Goal: Task Accomplishment & Management: Manage account settings

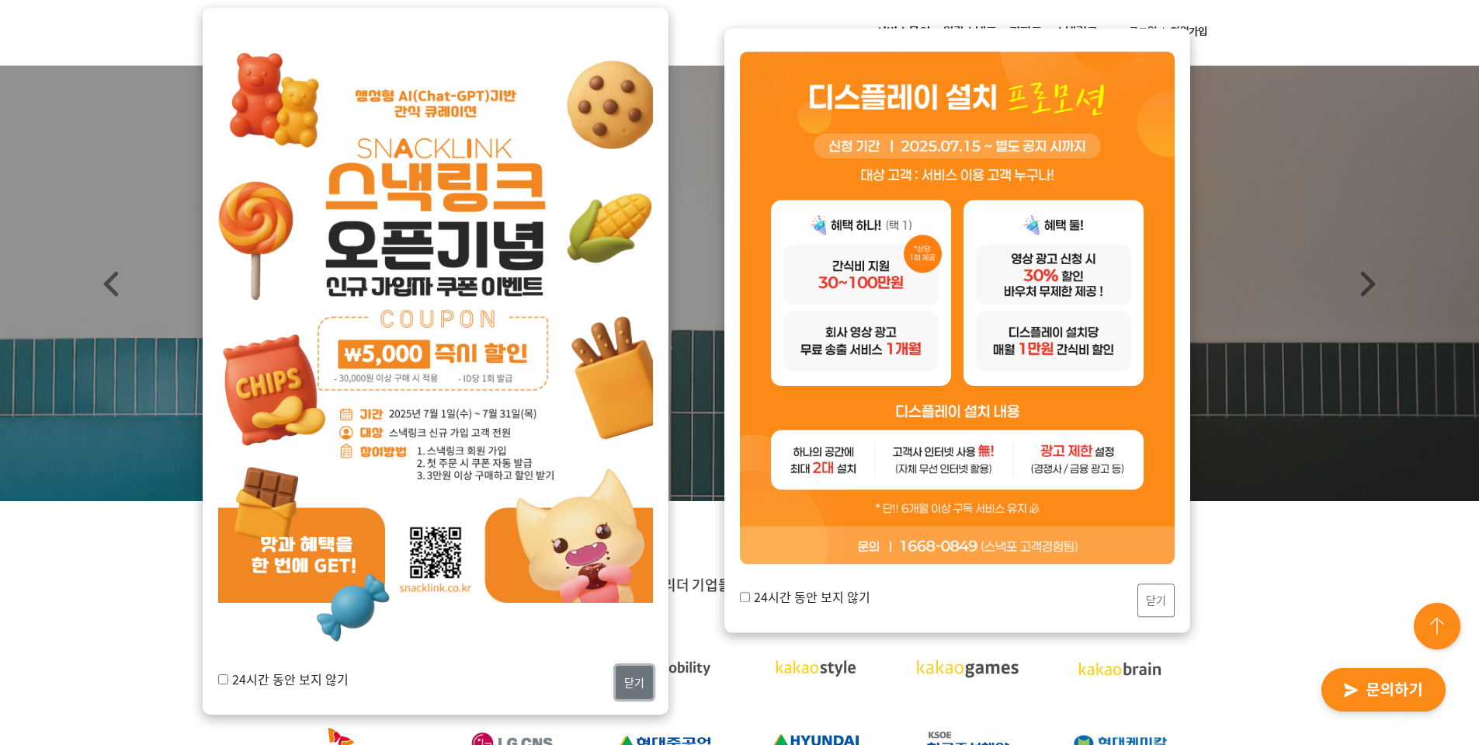
click at [628, 679] on button "닫기" at bounding box center [634, 681] width 37 height 33
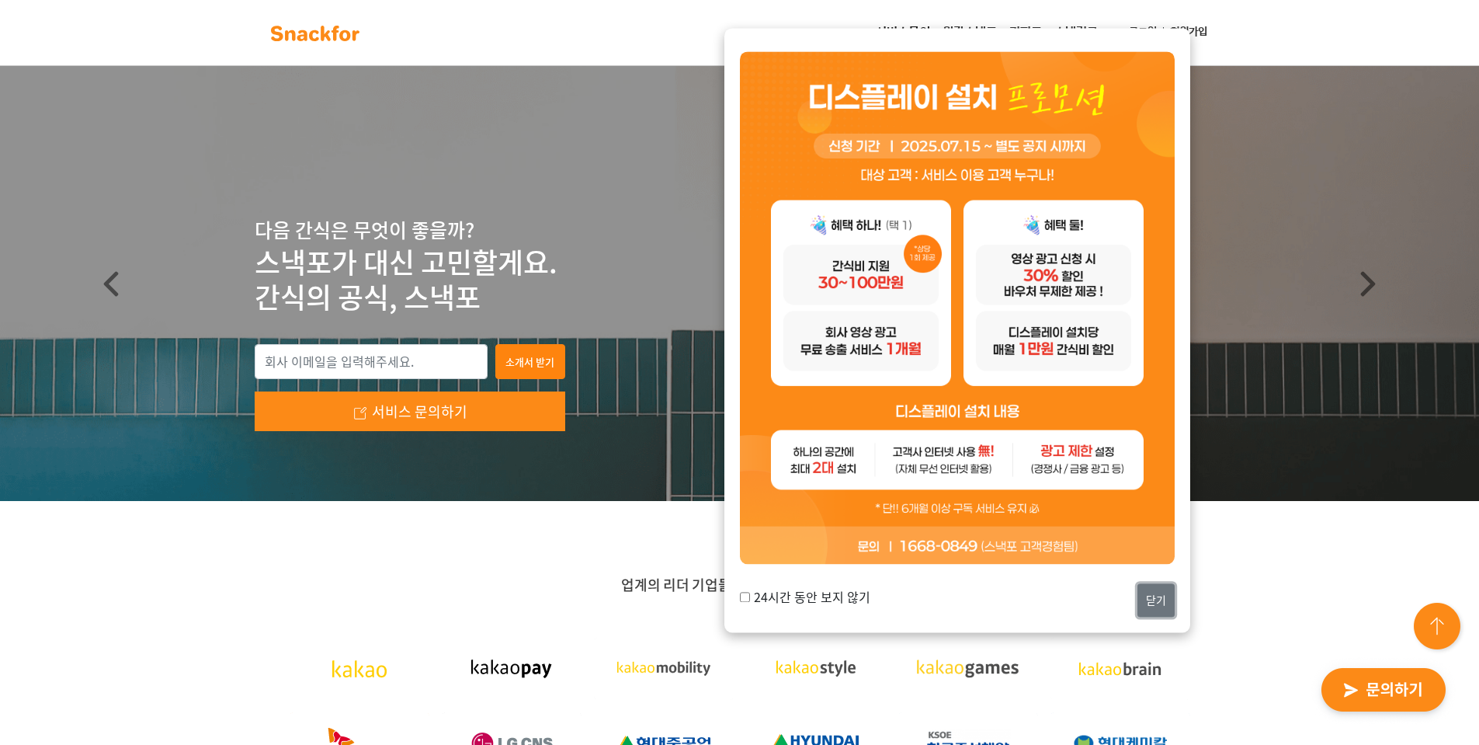
click at [1137, 599] on button "닫기" at bounding box center [1155, 599] width 37 height 33
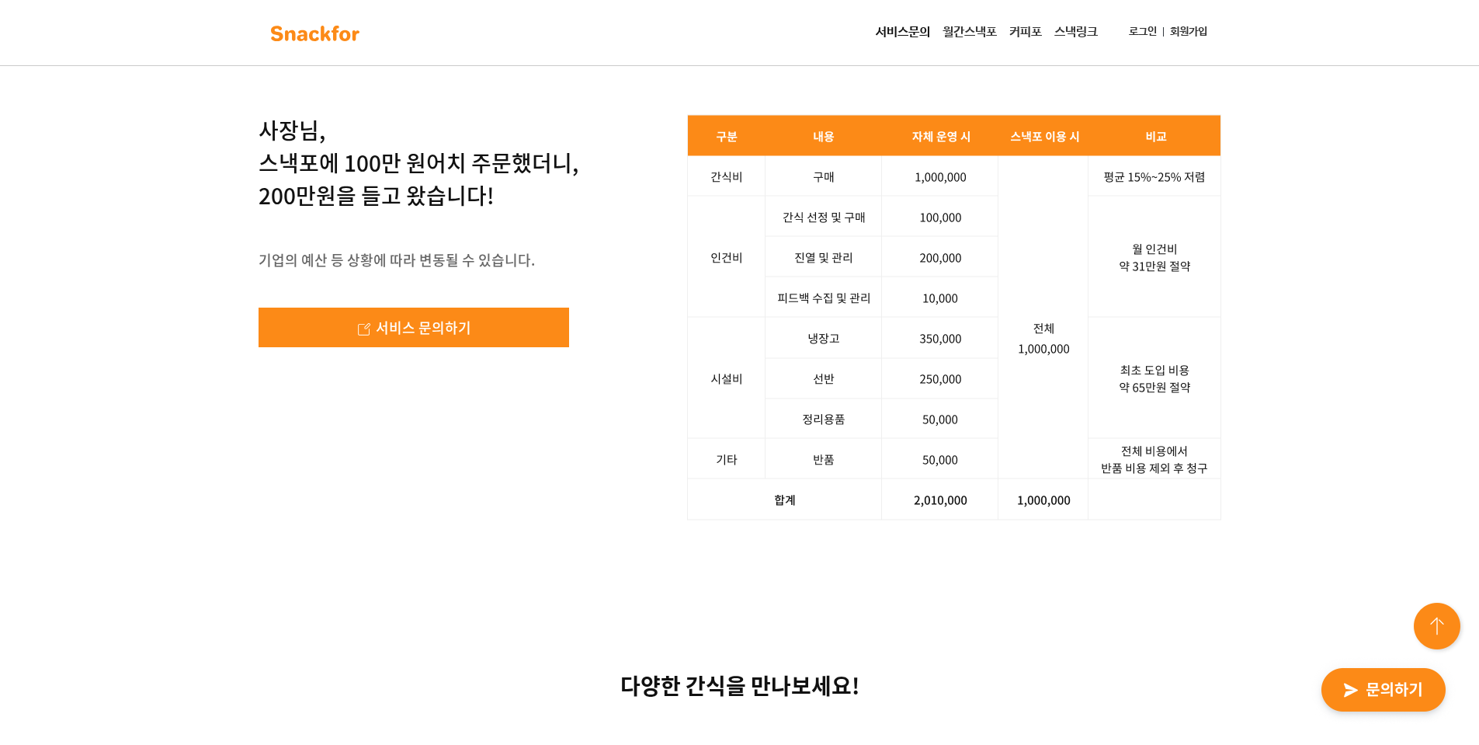
scroll to position [2419, 0]
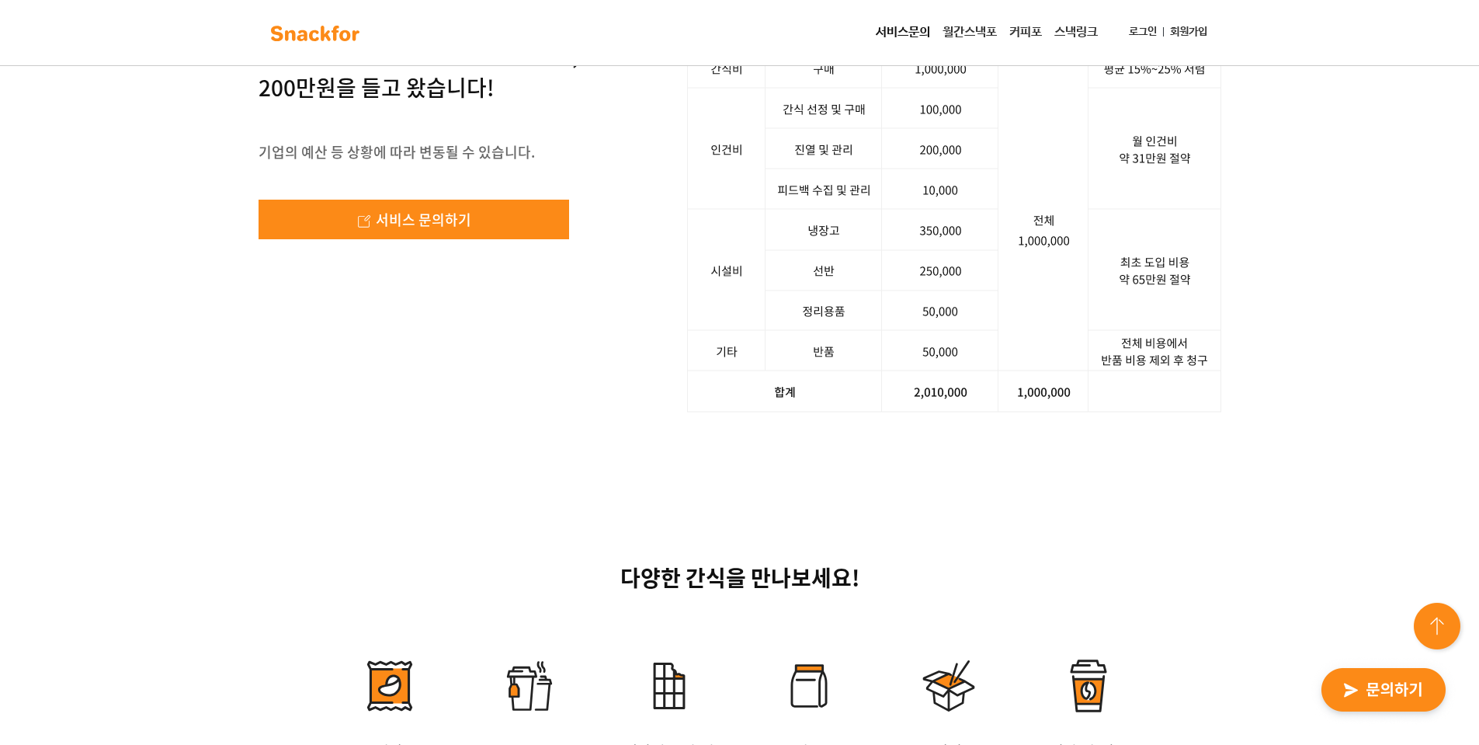
click at [1341, 487] on div "사장님, 스낵포에 100만 원어치 주문했더니, 200만원을 들고 왔습니다! 기업의 예산 등 상황에 따라 변동될 수 있습니다. 서비스 문의하기 …" at bounding box center [739, 209] width 1479 height 555
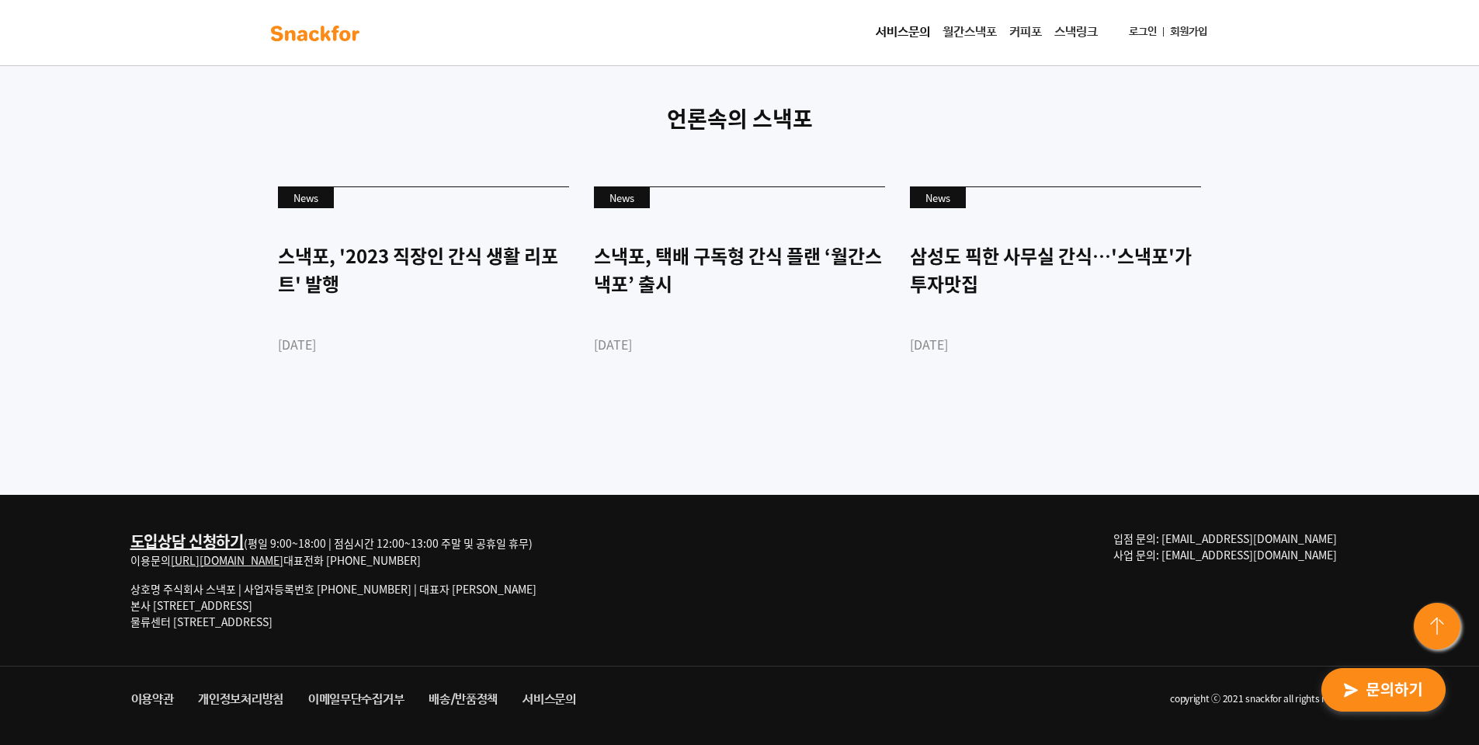
scroll to position [4204, 0]
drag, startPoint x: 408, startPoint y: 543, endPoint x: 560, endPoint y: 550, distance: 152.3
click at [557, 550] on div "도입상담 신청하기 (평일 9:00~18:00 | 점심시간 12:00~13:00 주말 및 공휴일 휴무) 이용문의 http://snackfor.c…" at bounding box center [351, 586] width 443 height 112
click at [564, 550] on div "도입상담 신청하기 (평일 9:00~18:00 | 점심시간 12:00~13:00 주말 및 공휴일 휴무) 이용문의 http://snackfor.c…" at bounding box center [351, 586] width 443 height 112
click at [1123, 554] on div "도입상담 신청하기 (평일 9:00~18:00 | 점심시간 12:00~13:00 주말 및 공휴일 휴무) 이용문의 http://snackfor.c…" at bounding box center [740, 580] width 1242 height 171
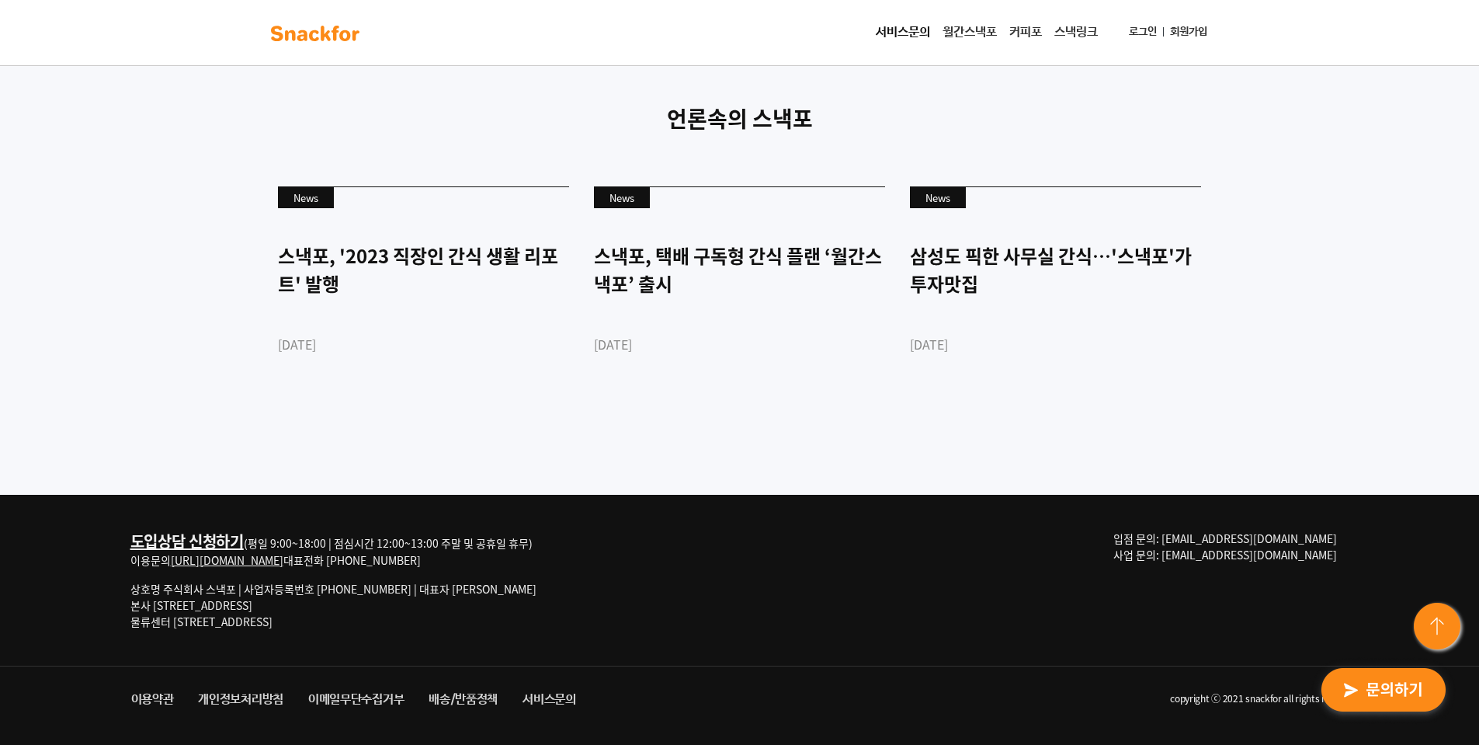
drag, startPoint x: 123, startPoint y: 557, endPoint x: 515, endPoint y: 561, distance: 392.1
click at [497, 560] on div "도입상담 신청하기 (평일 9:00~18:00 | 점심시간 12:00~13:00 주말 및 공휴일 휴무) 이용문의 http://snackfor.c…" at bounding box center [740, 580] width 1242 height 171
click at [554, 565] on div "도입상담 신청하기 (평일 9:00~18:00 | 점심시간 12:00~13:00 주말 및 공휴일 휴무) 이용문의 http://snackfor.c…" at bounding box center [351, 586] width 443 height 112
click at [482, 564] on div "도입상담 신청하기 (평일 9:00~18:00 | 점심시간 12:00~13:00 주말 및 공휴일 휴무) 이용문의 http://snackfor.c…" at bounding box center [333, 549] width 406 height 38
click at [1135, 32] on link "로그인" at bounding box center [1143, 32] width 40 height 29
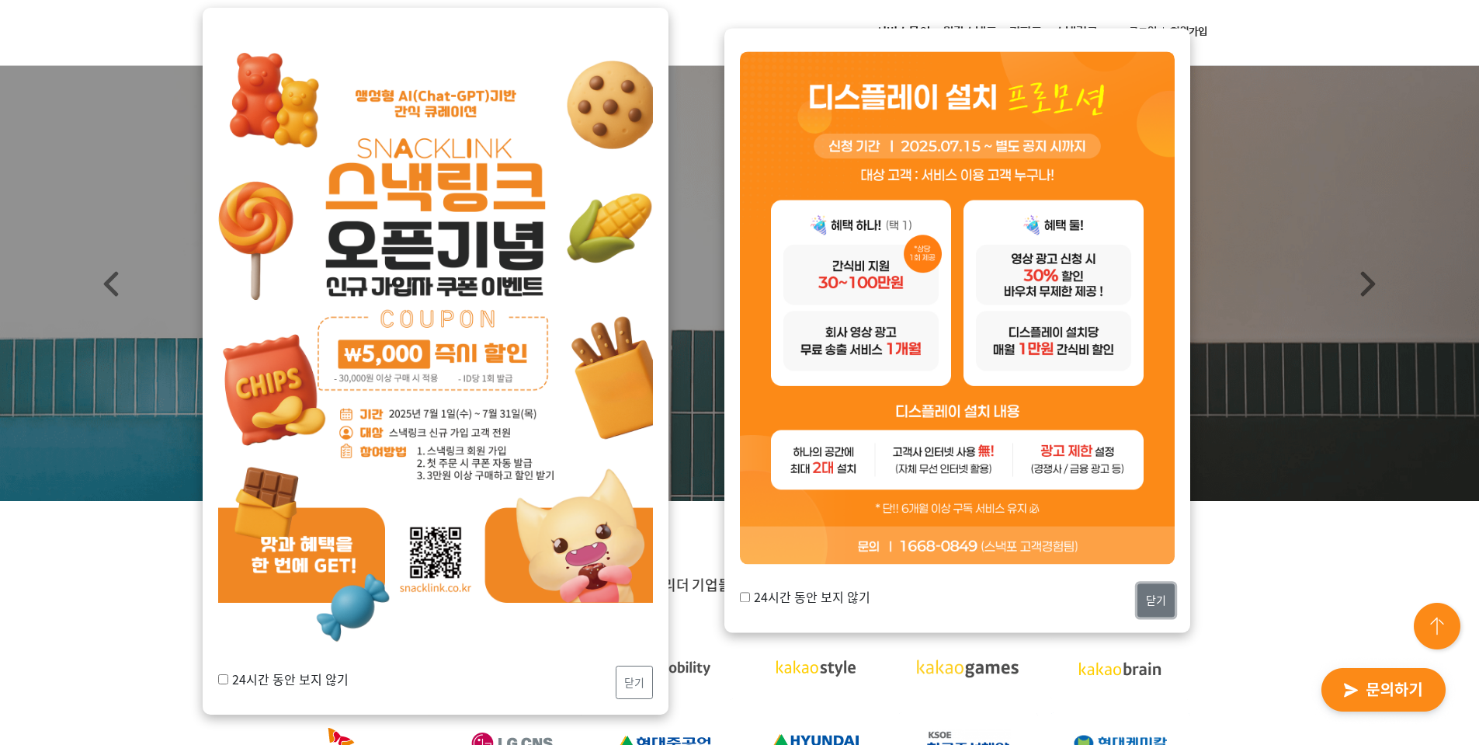
click at [1144, 600] on button "닫기" at bounding box center [1155, 599] width 37 height 33
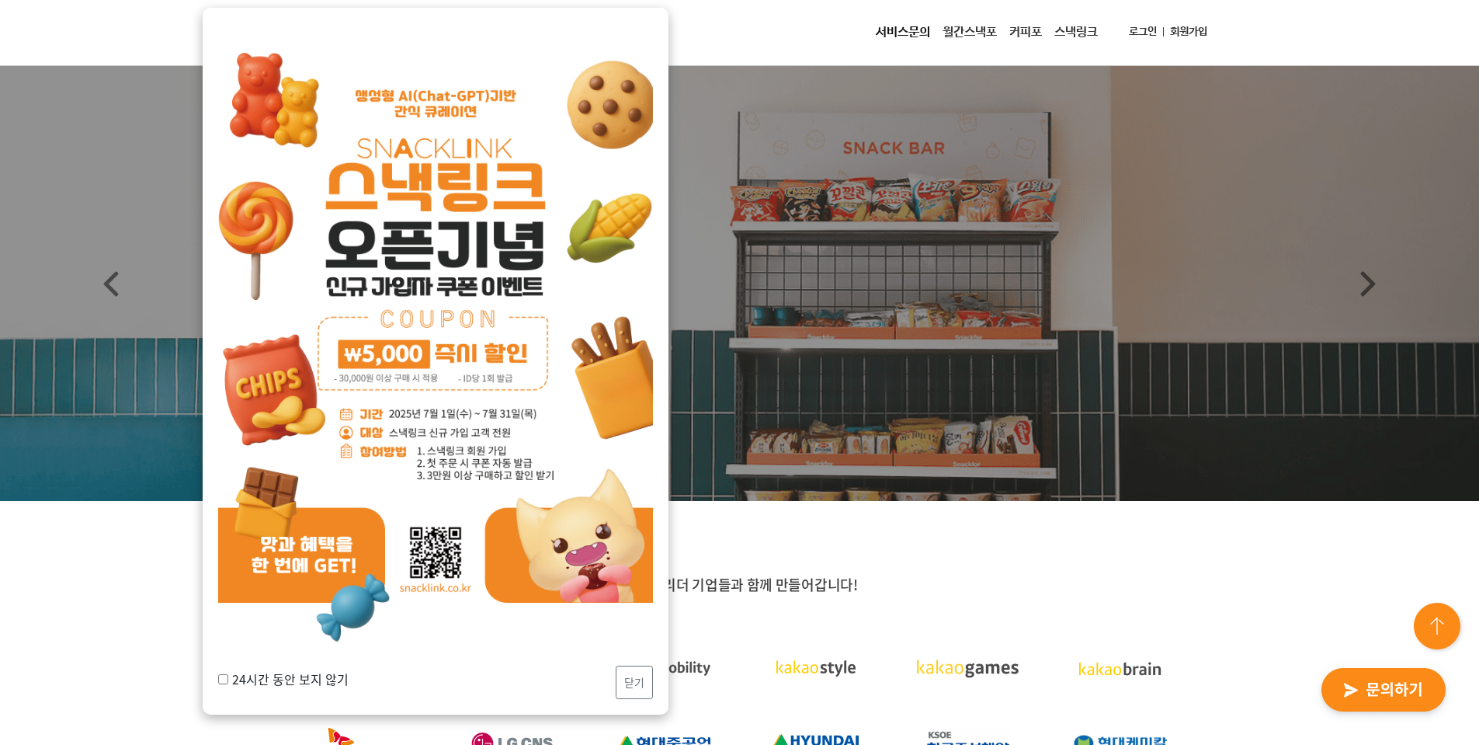
click at [780, 50] on nav "서비스문의 월간스낵포 커피포 스낵링크 로그인 회원가입" at bounding box center [739, 33] width 1479 height 66
click at [1135, 29] on link "로그인" at bounding box center [1143, 32] width 40 height 29
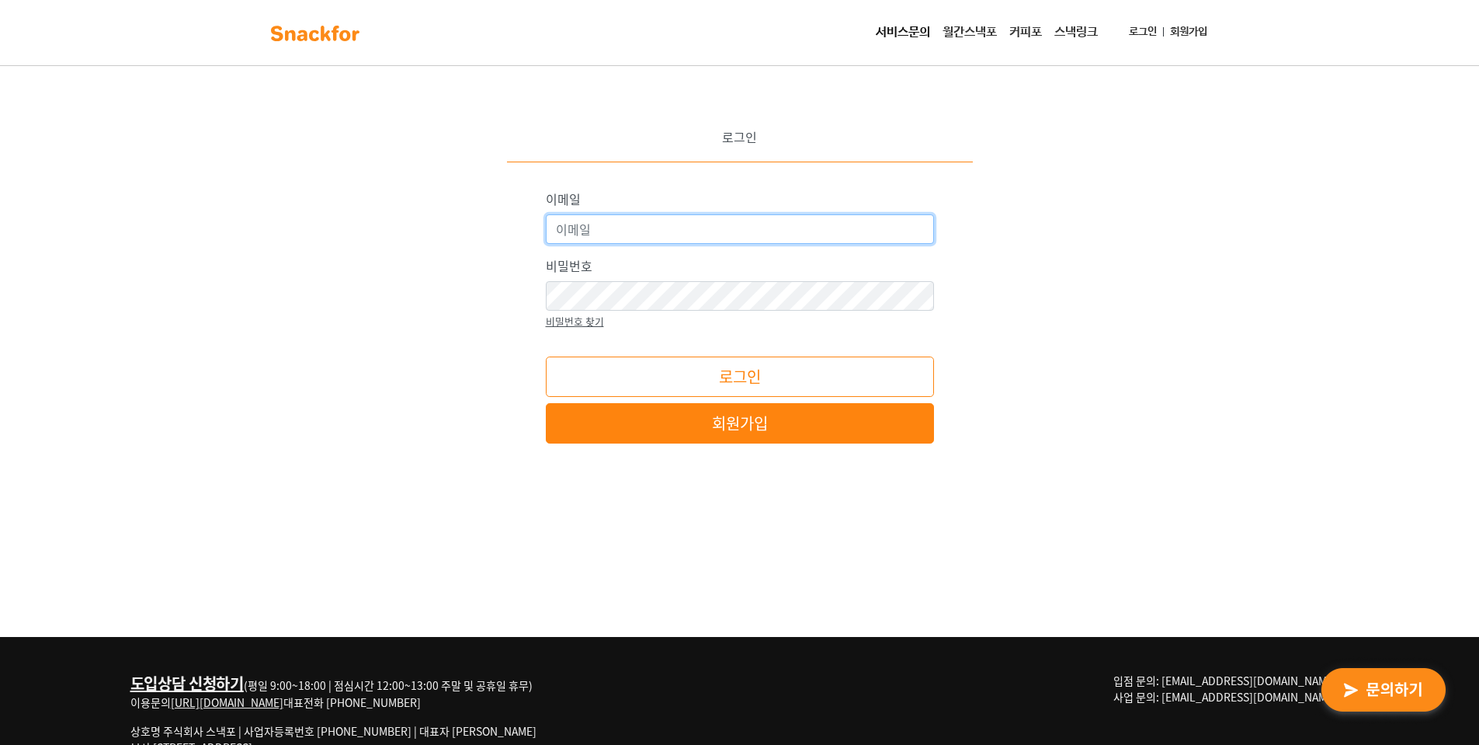
click at [663, 224] on input "이메일" at bounding box center [740, 229] width 388 height 30
type input "motherk@snackfor.com"
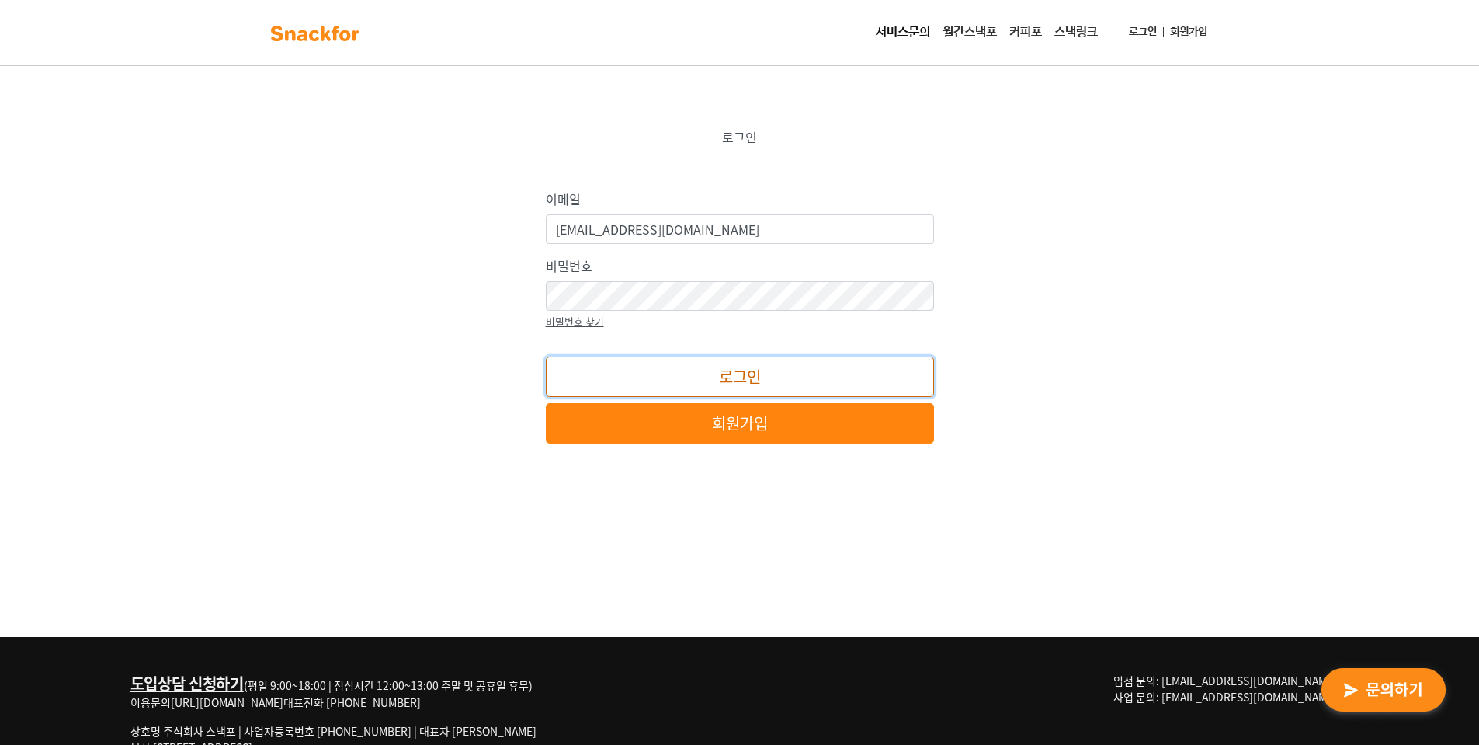
click at [812, 382] on button "로그인" at bounding box center [740, 376] width 388 height 40
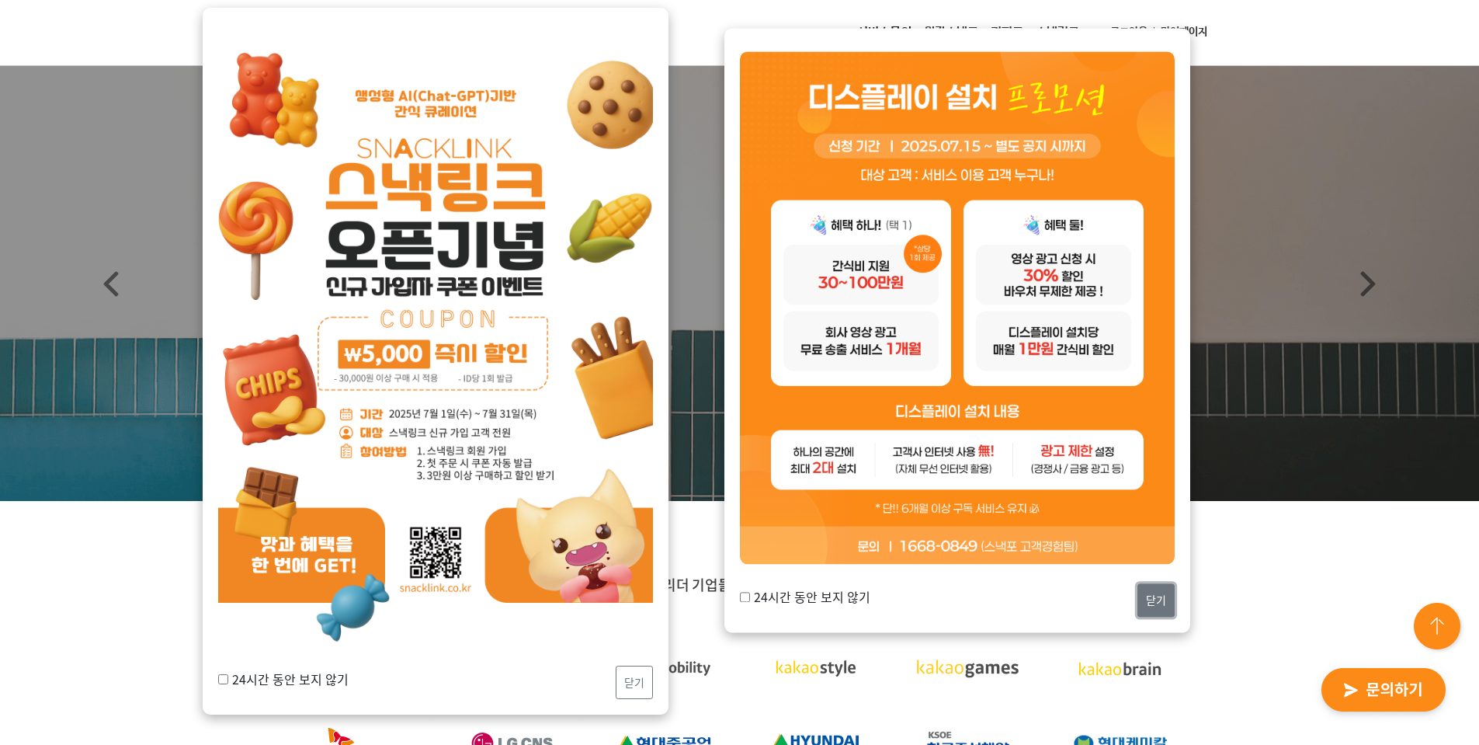
click at [1161, 598] on button "닫기" at bounding box center [1155, 599] width 37 height 33
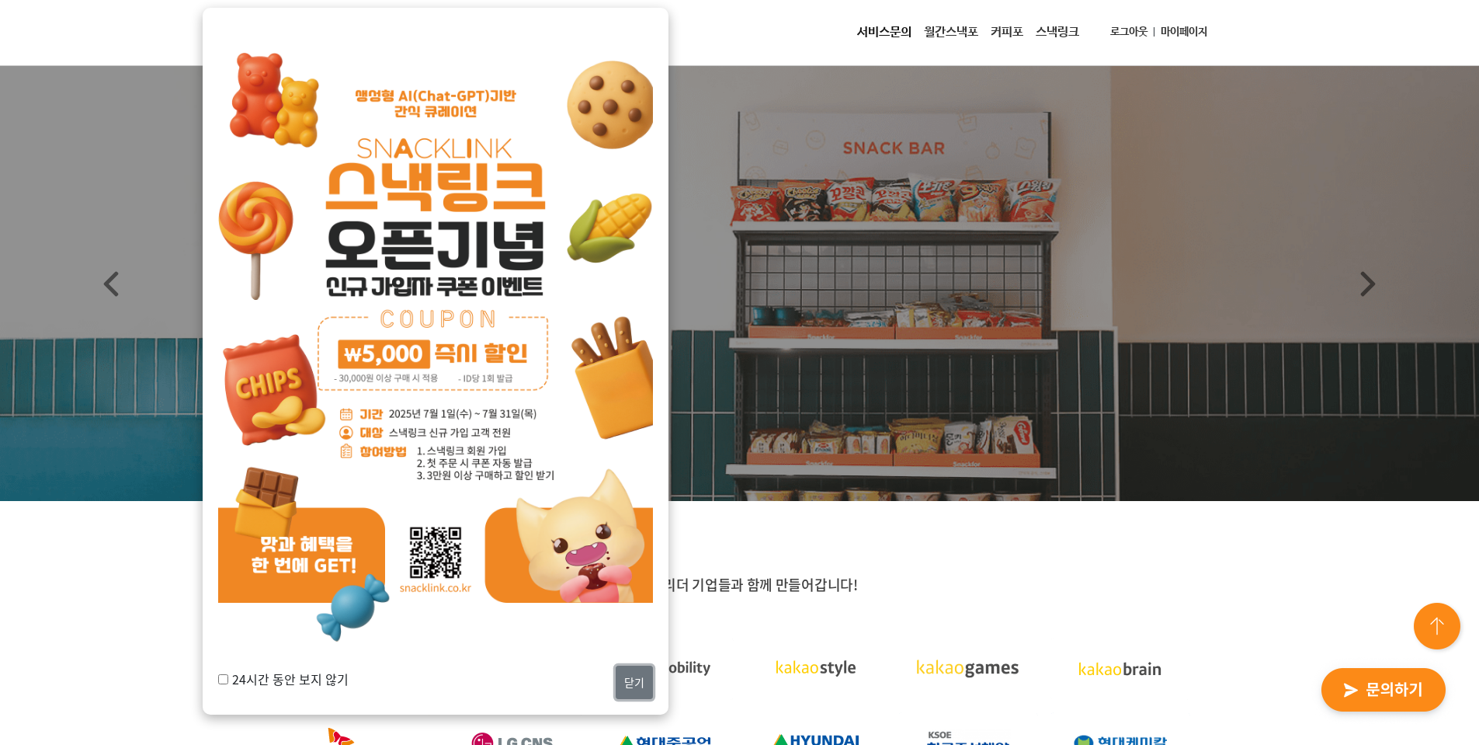
click at [629, 696] on button "닫기" at bounding box center [634, 681] width 37 height 33
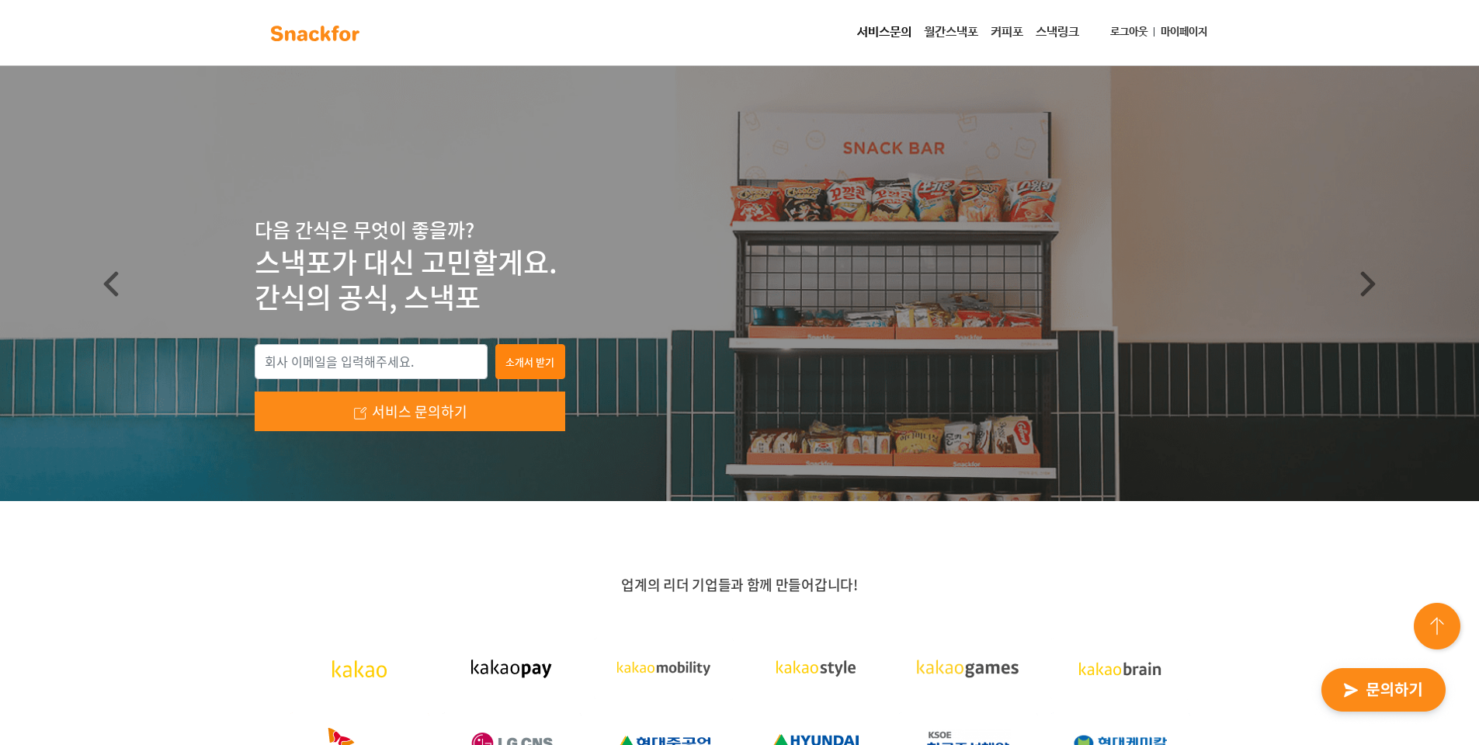
click at [1160, 36] on link "마이페이지" at bounding box center [1184, 32] width 59 height 29
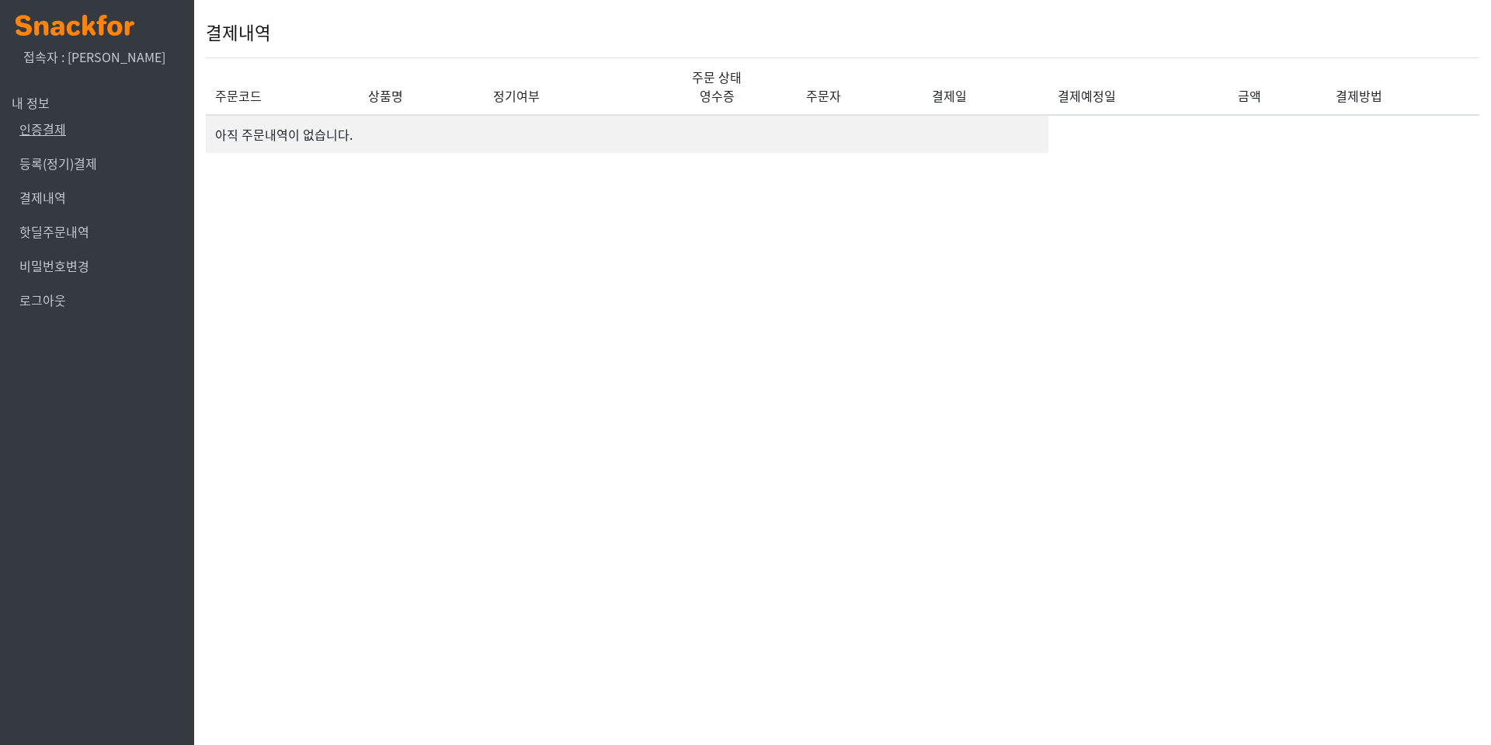
click at [61, 134] on link "인증결제" at bounding box center [42, 129] width 47 height 19
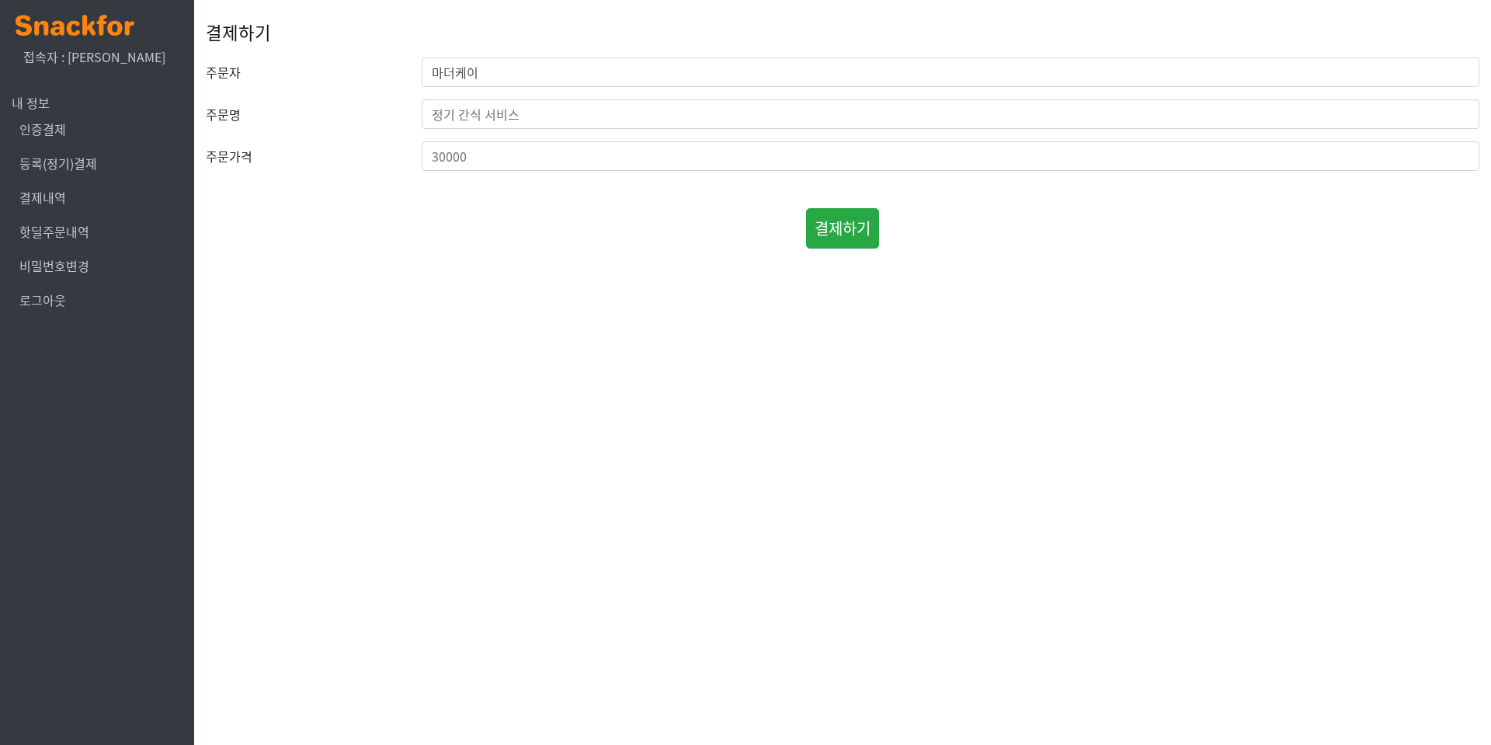
click at [78, 165] on link "등록(정기)결제" at bounding box center [58, 163] width 78 height 19
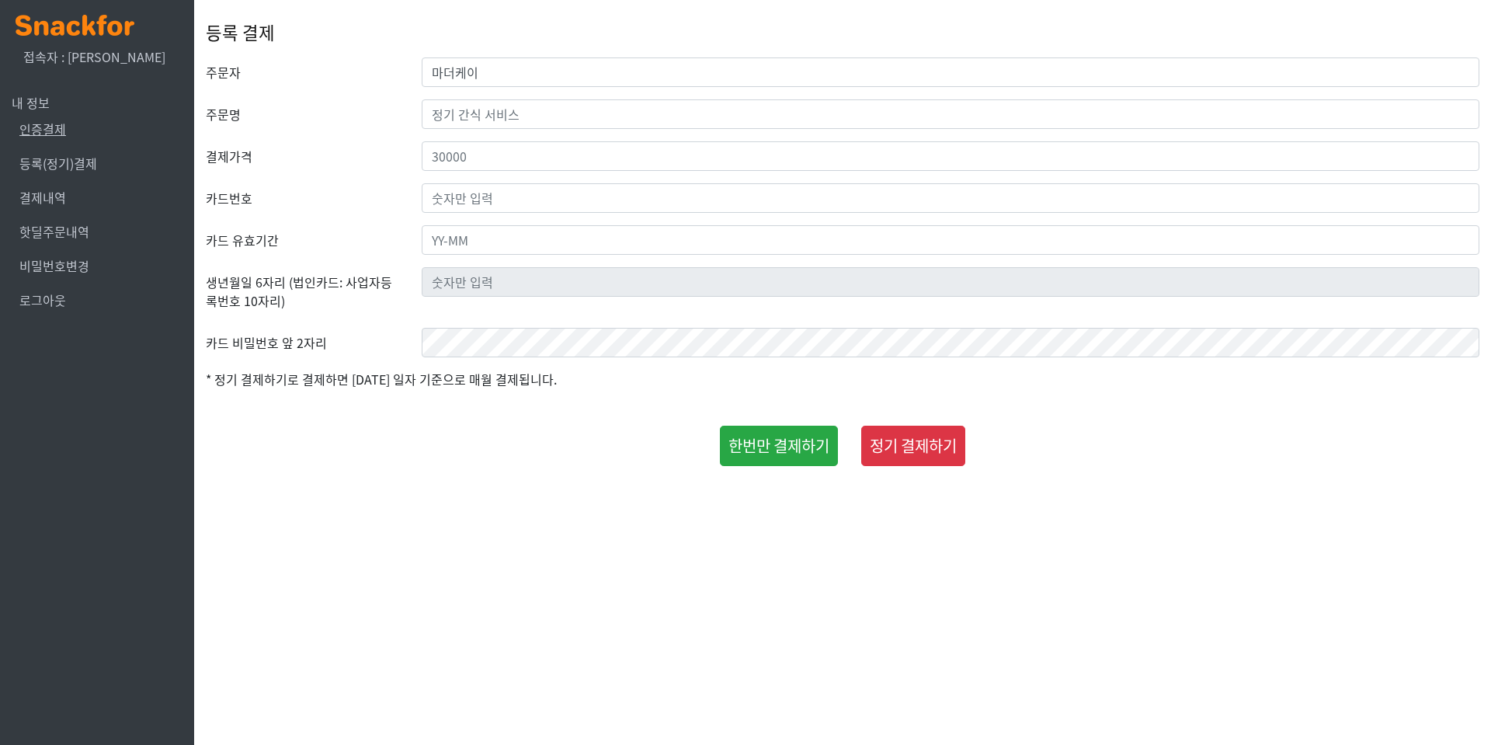
click at [42, 134] on link "인증결제" at bounding box center [42, 129] width 47 height 19
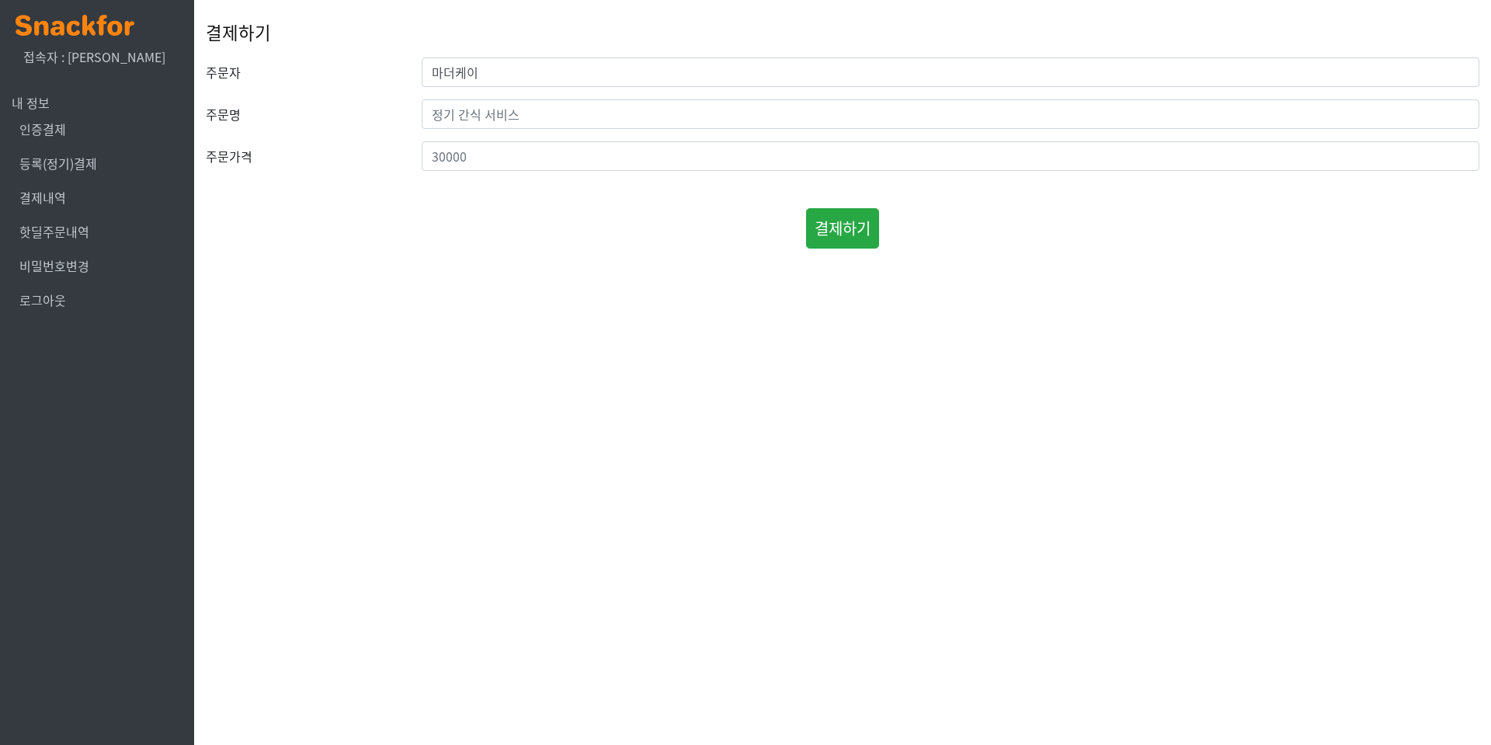
click at [505, 256] on html "x 접속자 : 마더케이 내 정보 인증결제 등록(정기)결제 결제내역 핫딜주문내역 비밀번호변경 로그아웃 결제하기 주문자 마더케이 주문명 주문가격" at bounding box center [745, 128] width 1491 height 256
click at [49, 200] on link "결제내역" at bounding box center [42, 197] width 47 height 19
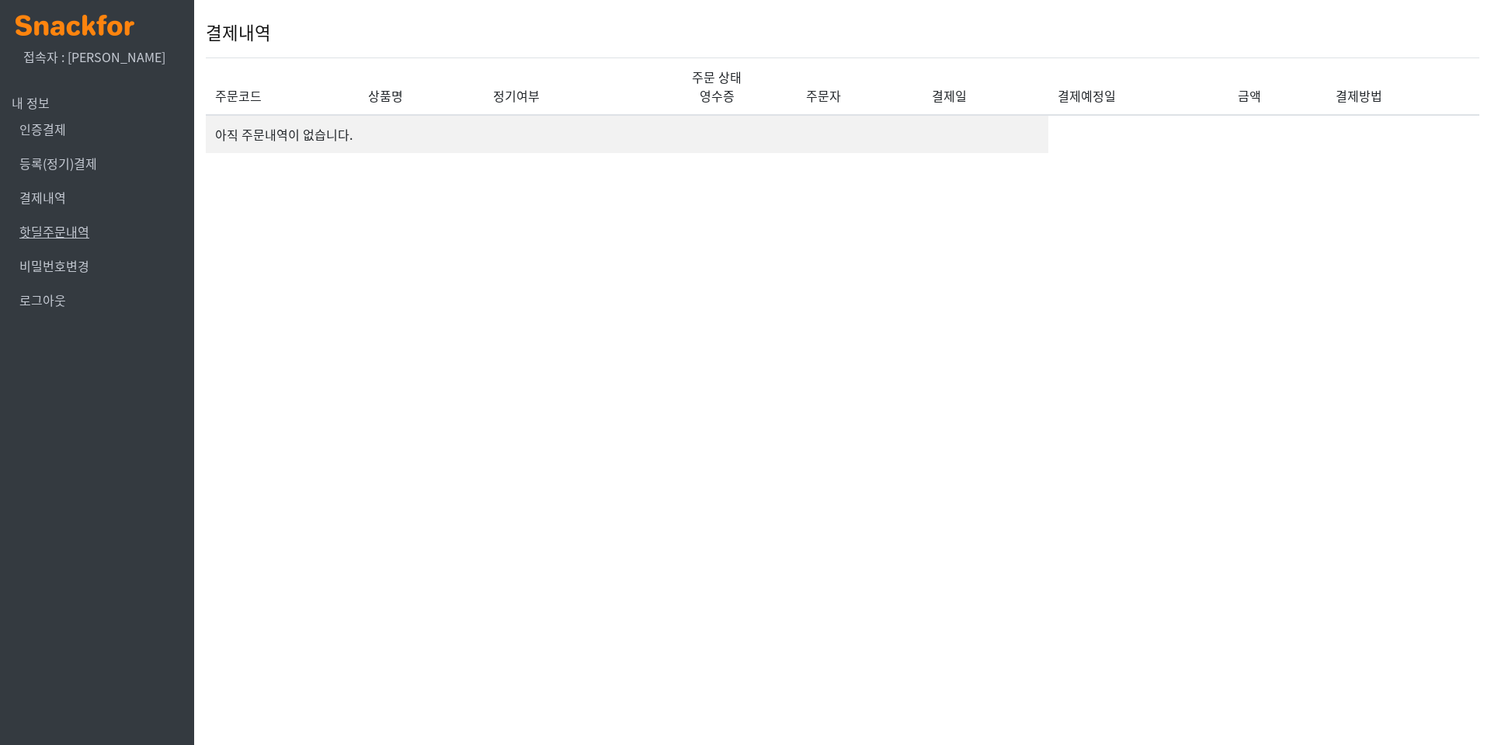
click at [72, 234] on link "핫딜주문내역" at bounding box center [54, 231] width 70 height 19
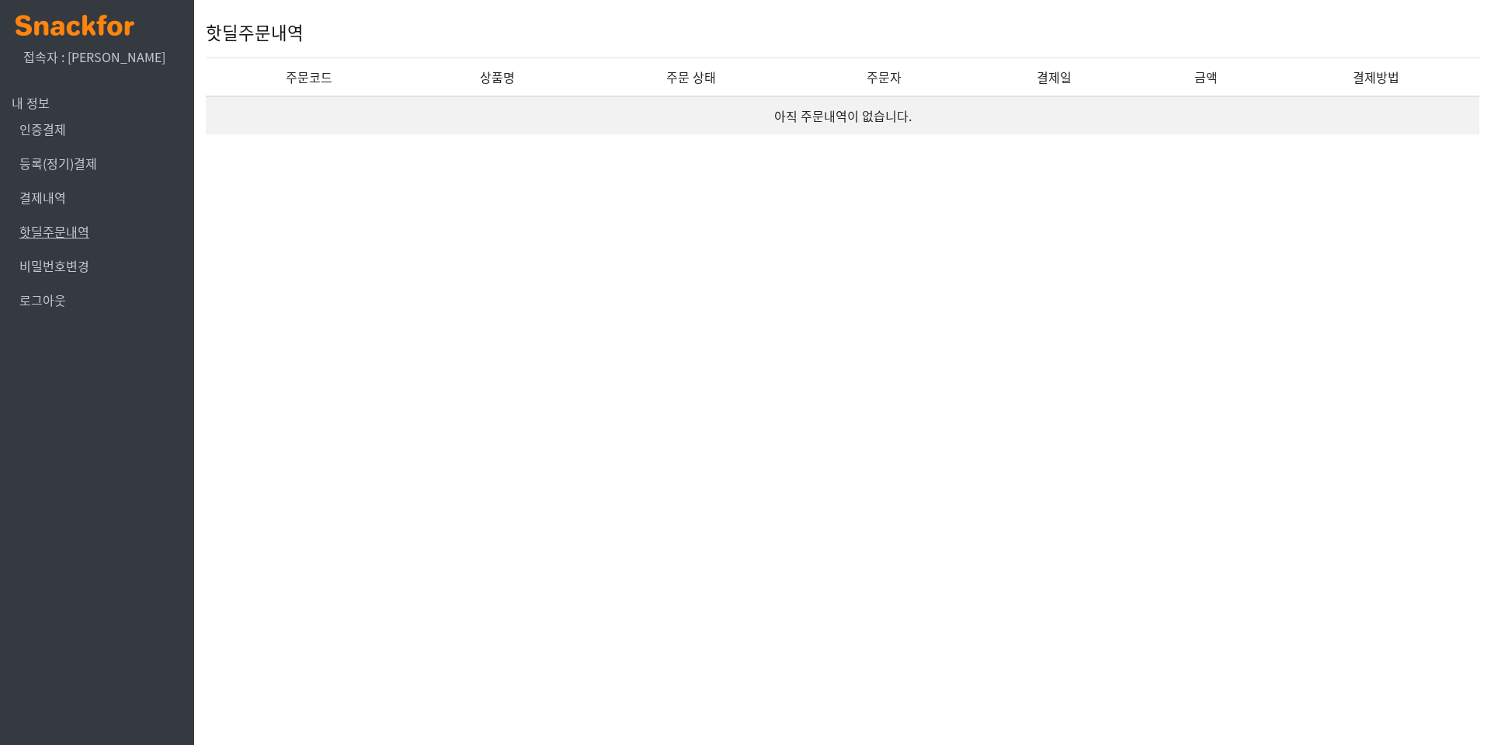
click at [61, 224] on link "핫딜주문내역" at bounding box center [54, 231] width 70 height 19
click at [45, 188] on link "결제내역" at bounding box center [42, 197] width 47 height 19
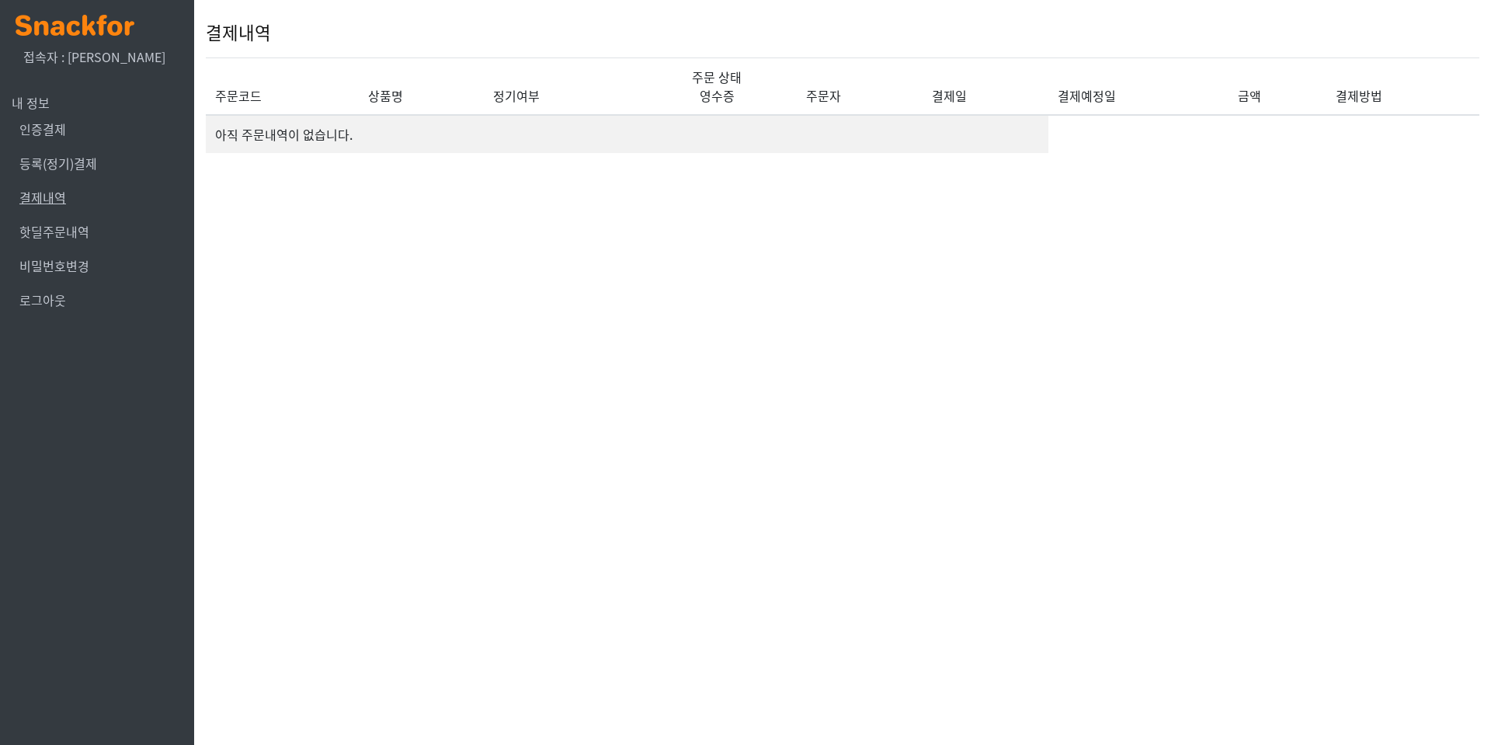
click at [49, 200] on link "결제내역" at bounding box center [42, 197] width 47 height 19
click at [40, 102] on span "내 정보" at bounding box center [31, 102] width 38 height 19
click at [61, 261] on link "비밀번호변경" at bounding box center [54, 265] width 70 height 19
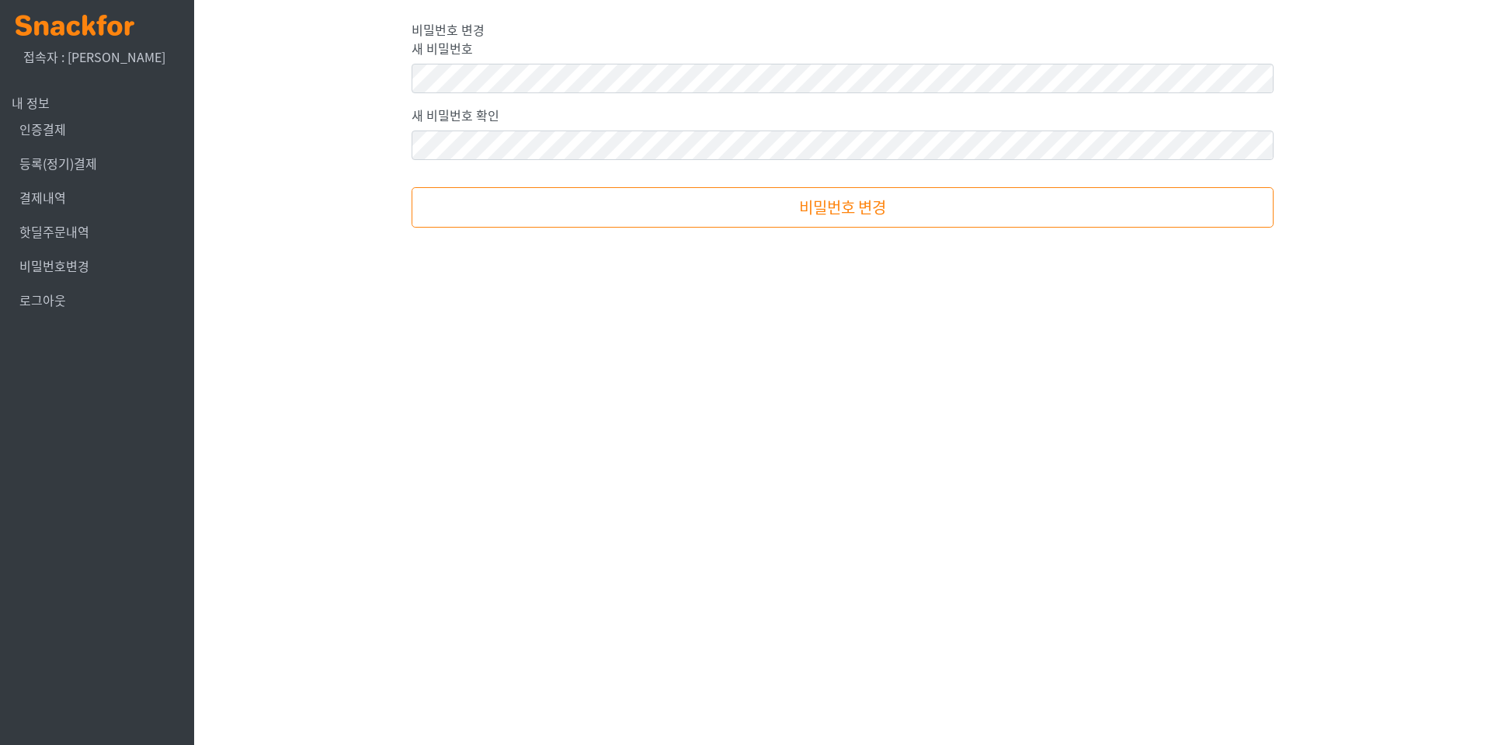
click at [57, 232] on link "핫딜주문내역" at bounding box center [54, 231] width 70 height 19
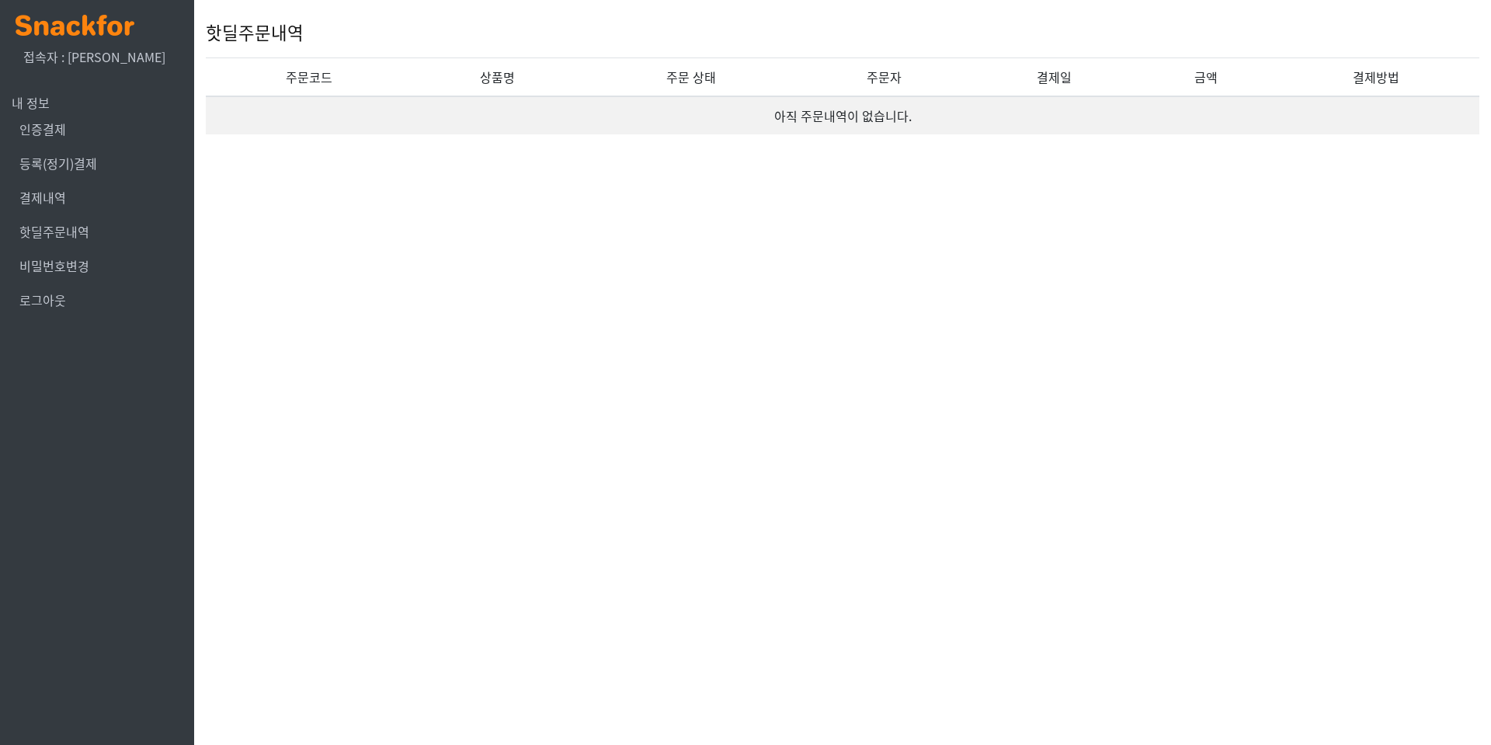
click at [61, 213] on li "결제내역" at bounding box center [97, 197] width 171 height 34
click at [70, 12] on link at bounding box center [75, 24] width 119 height 32
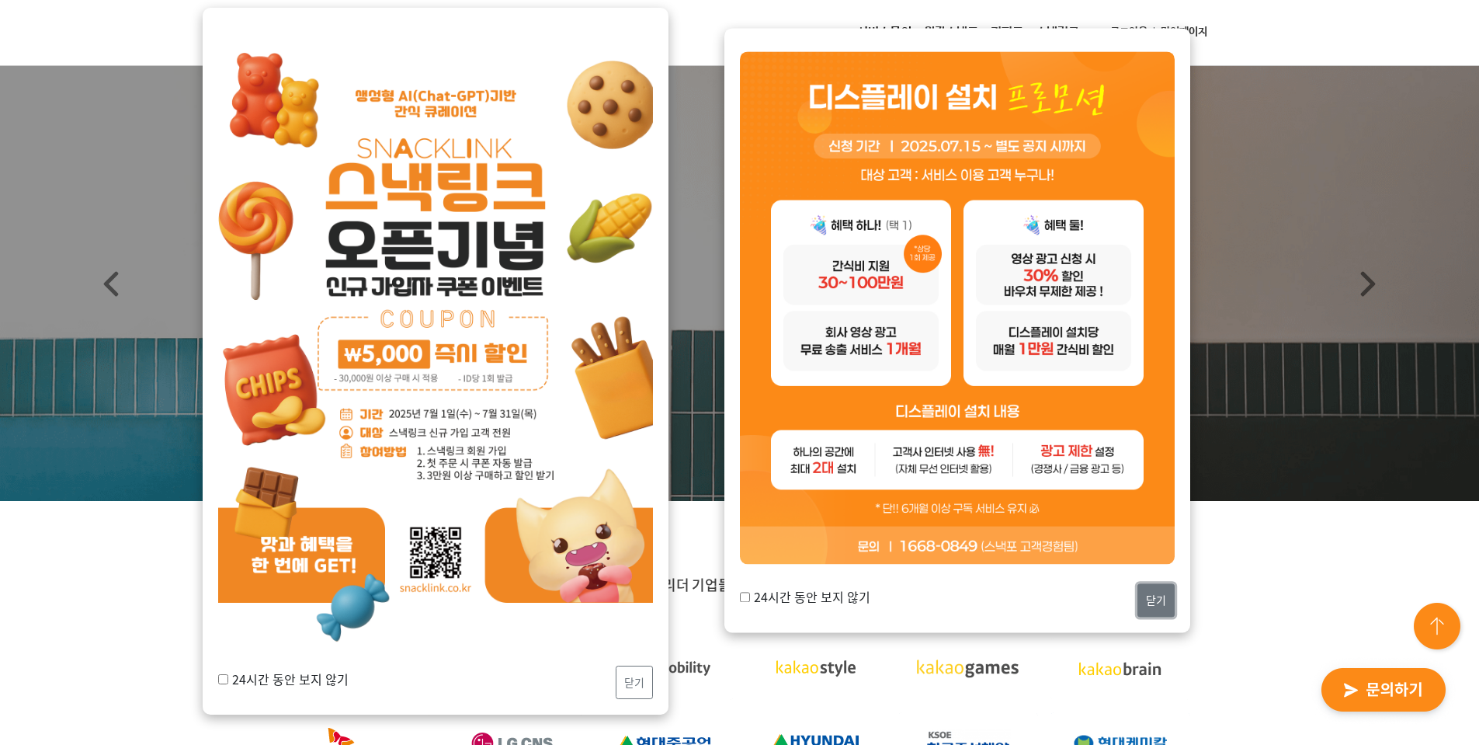
click at [1147, 599] on button "닫기" at bounding box center [1155, 599] width 37 height 33
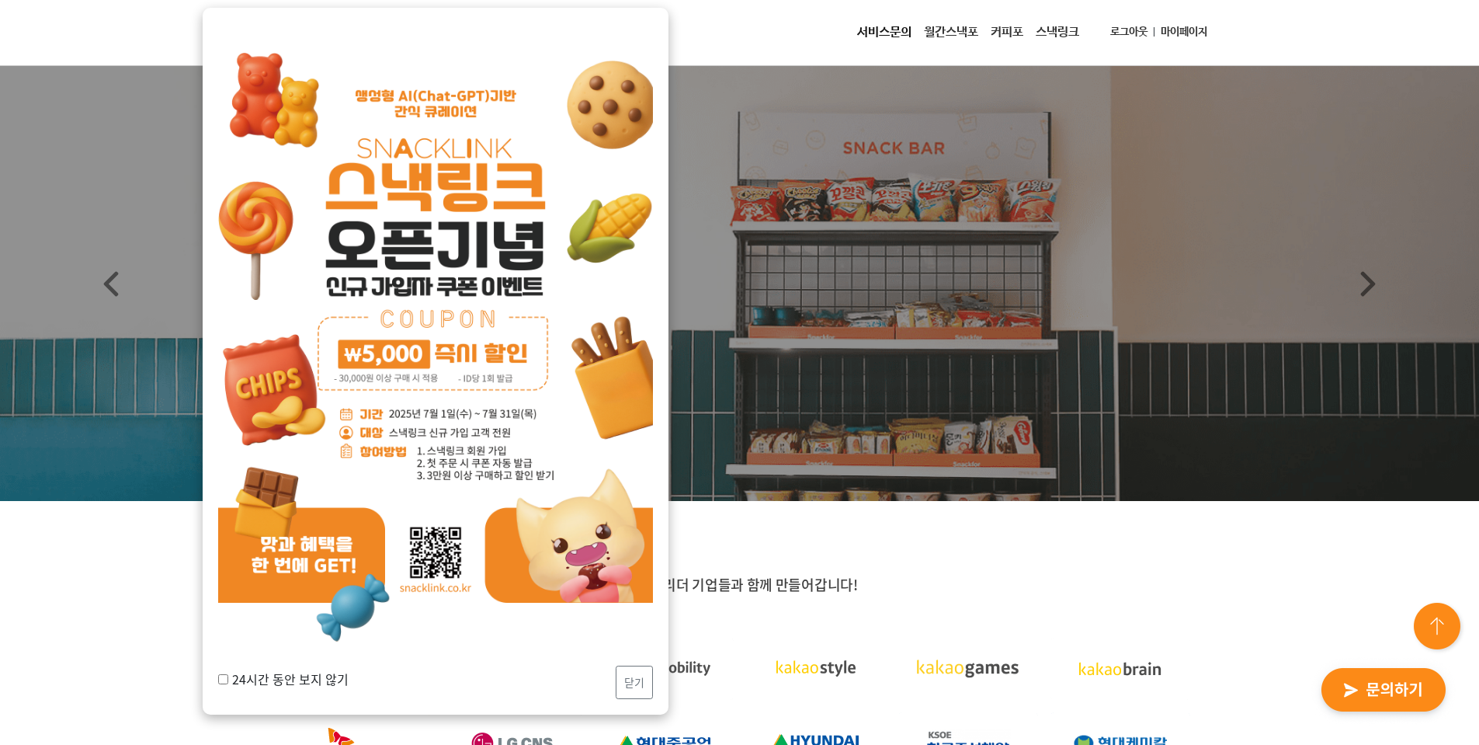
click at [602, 693] on div "24시간 동안 보지 않기 닫기" at bounding box center [435, 681] width 435 height 33
click at [623, 683] on button "닫기" at bounding box center [634, 681] width 37 height 33
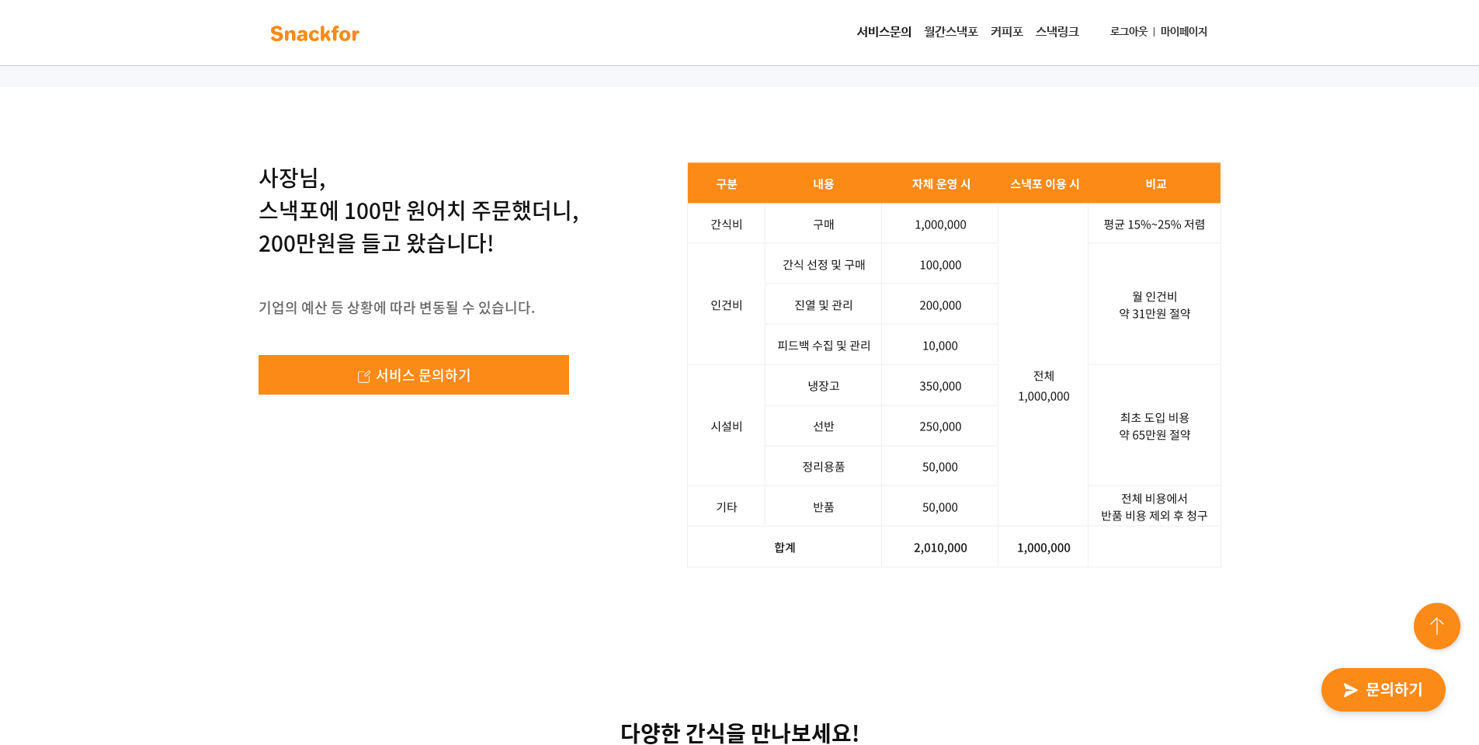
scroll to position [1720, 0]
